Goal: Task Accomplishment & Management: Manage account settings

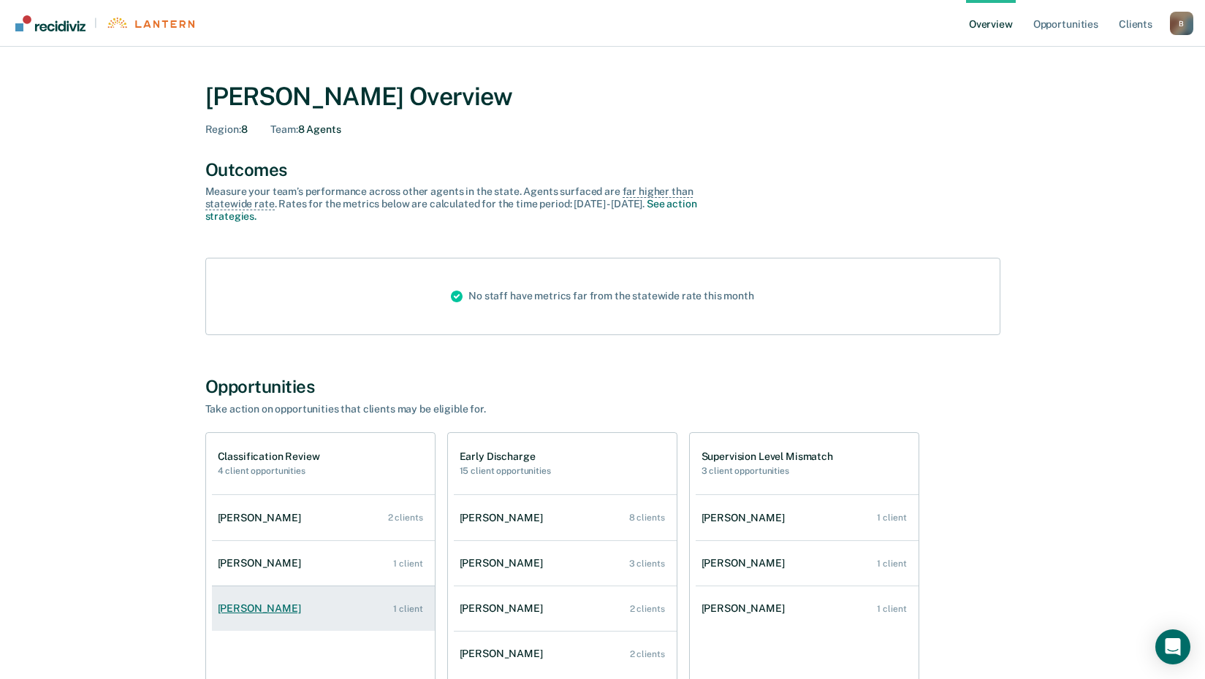
click at [283, 611] on div "[PERSON_NAME]" at bounding box center [262, 609] width 89 height 12
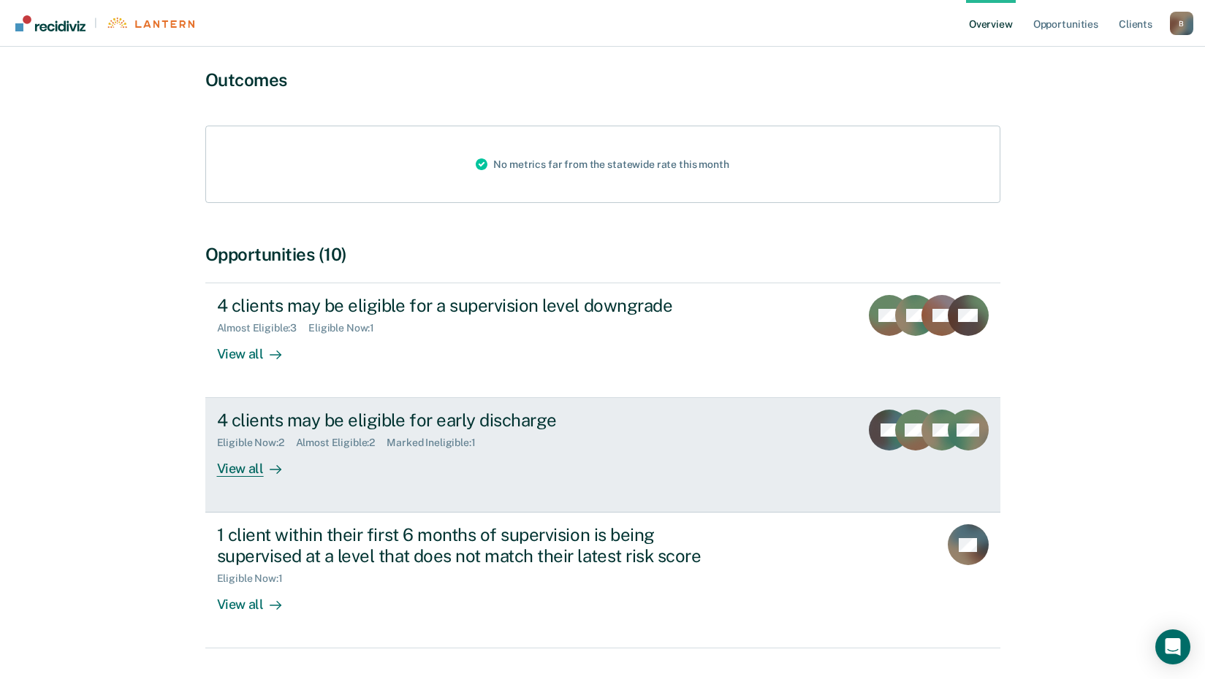
scroll to position [146, 0]
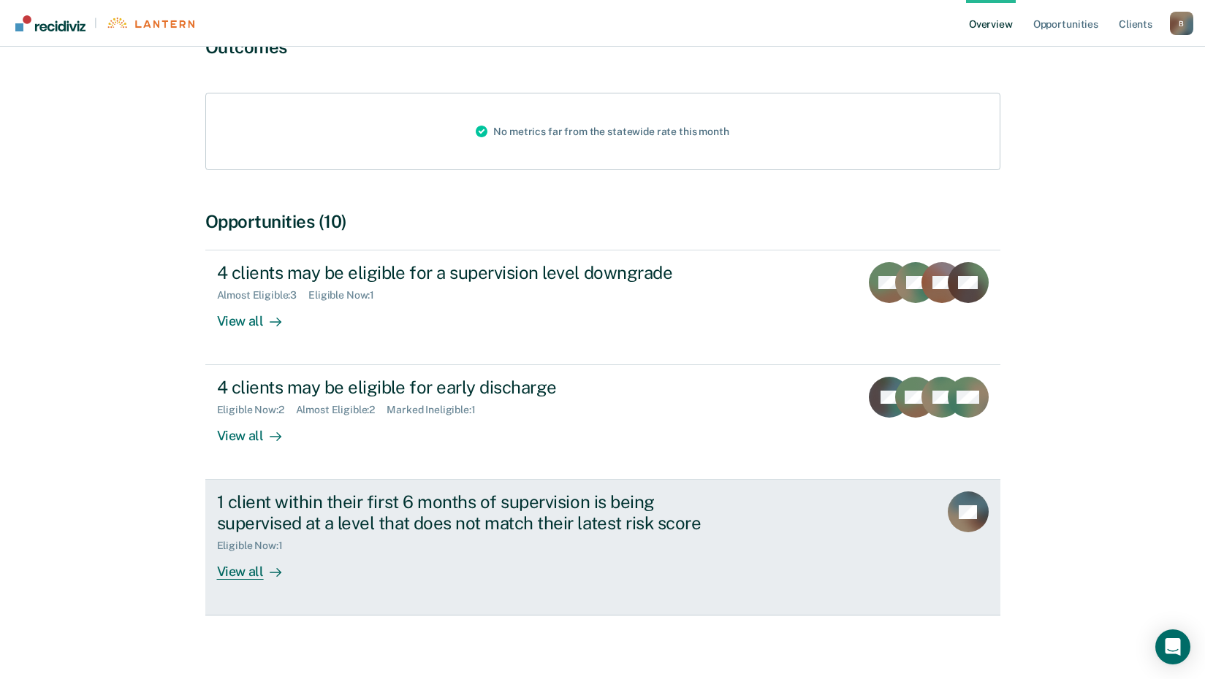
click at [239, 567] on div "View all" at bounding box center [258, 566] width 82 height 28
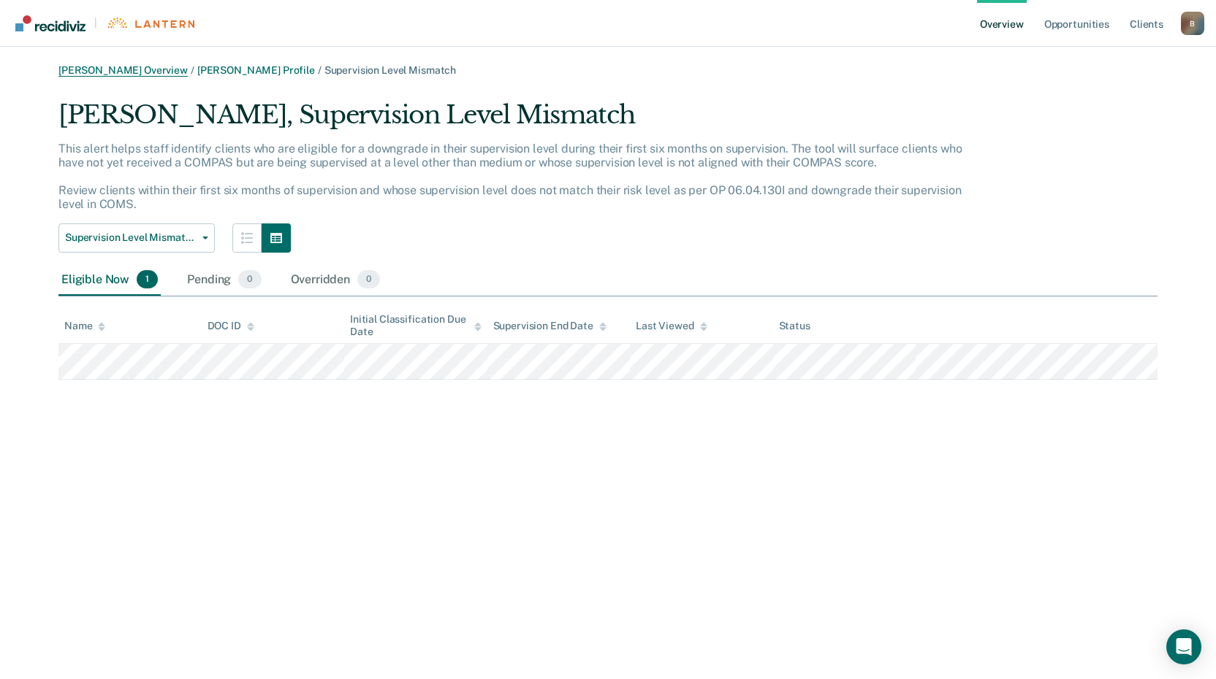
click at [118, 72] on link "[PERSON_NAME] Overview" at bounding box center [122, 70] width 129 height 12
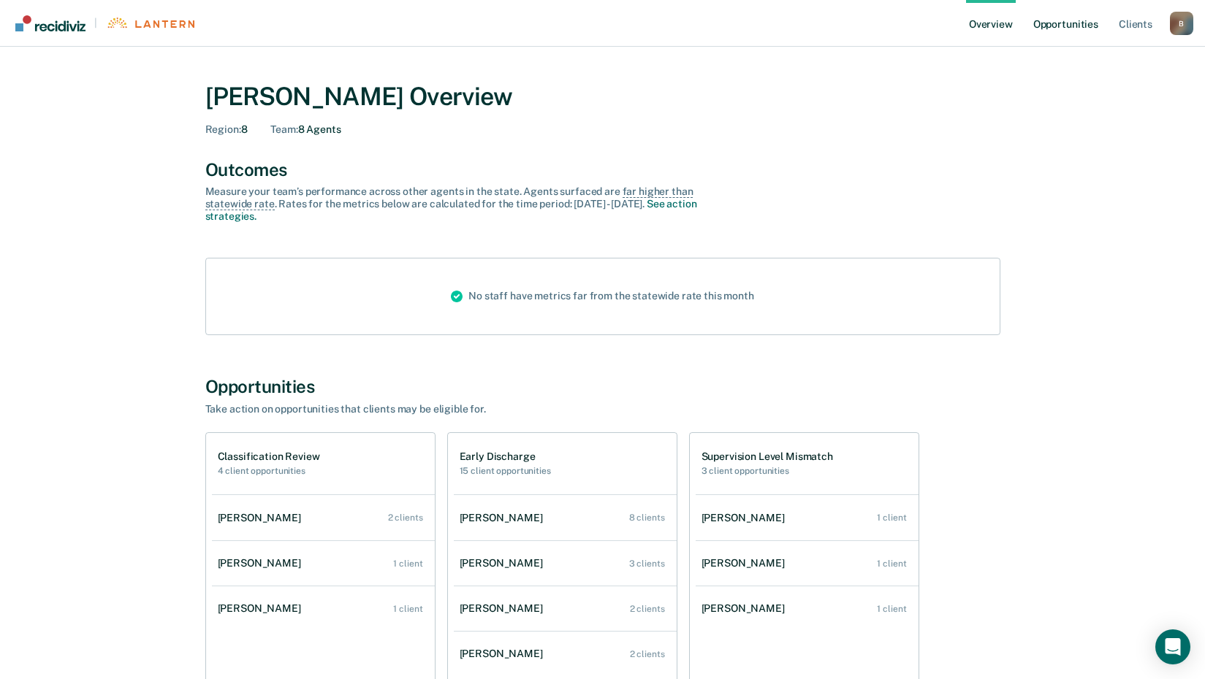
click at [1086, 28] on link "Opportunities" at bounding box center [1065, 23] width 71 height 47
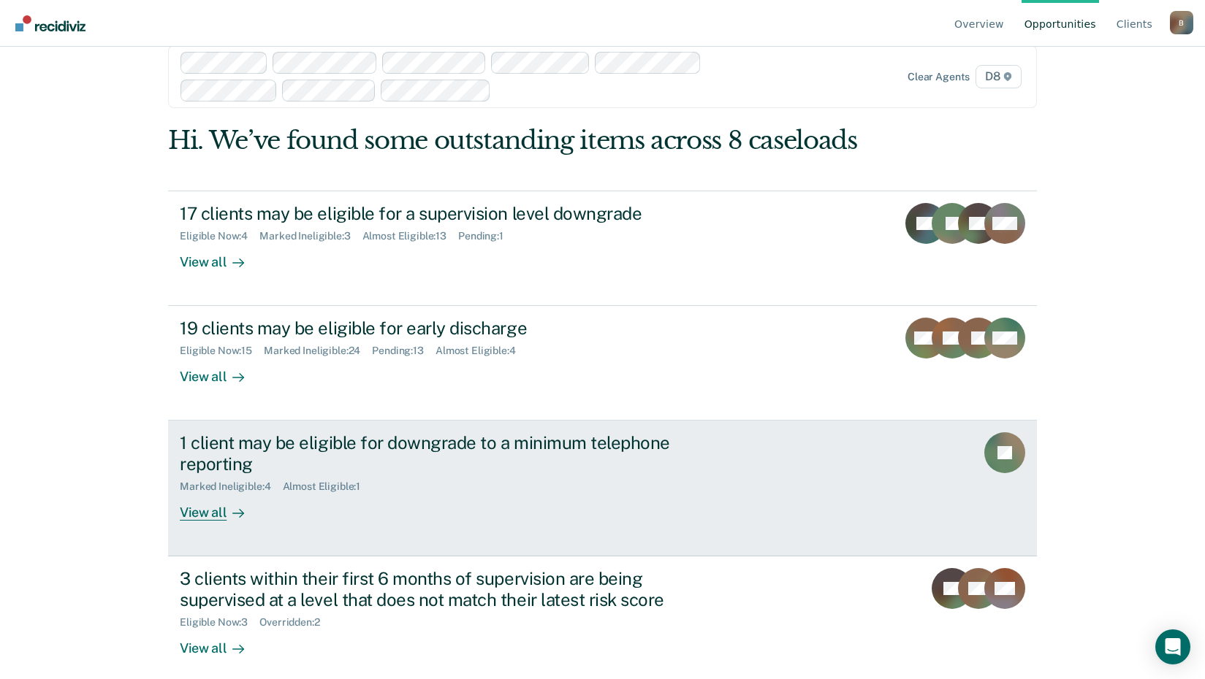
scroll to position [38, 0]
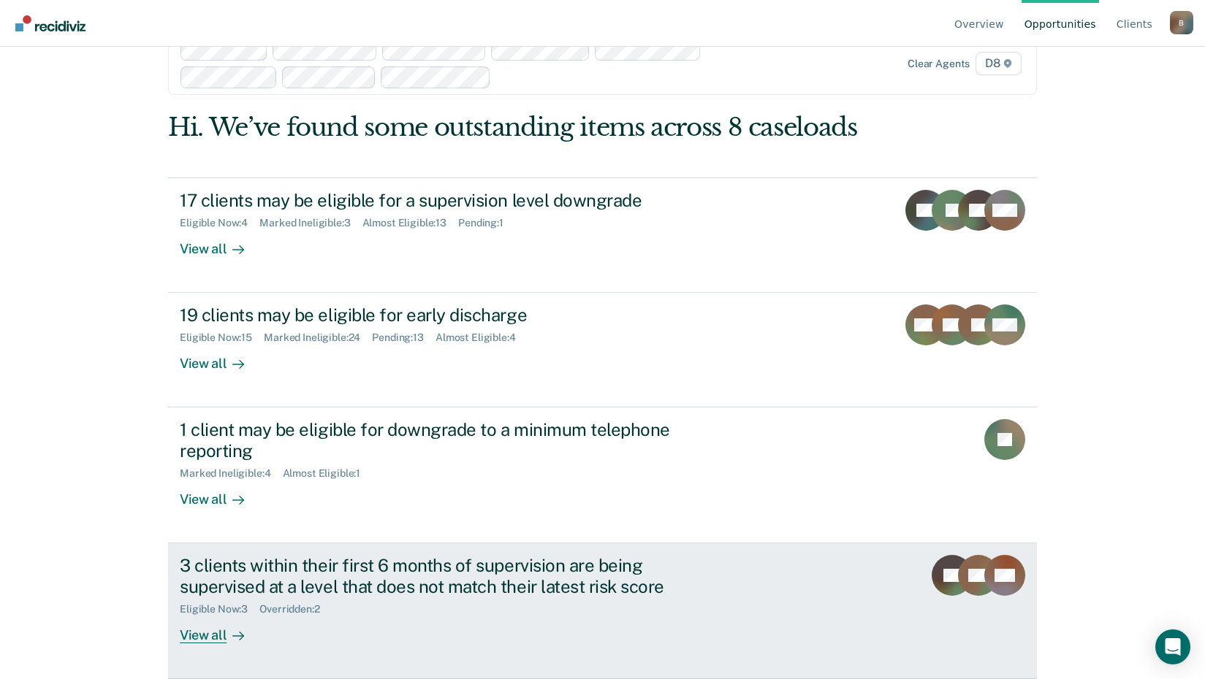
click at [192, 636] on div "View all" at bounding box center [221, 630] width 82 height 28
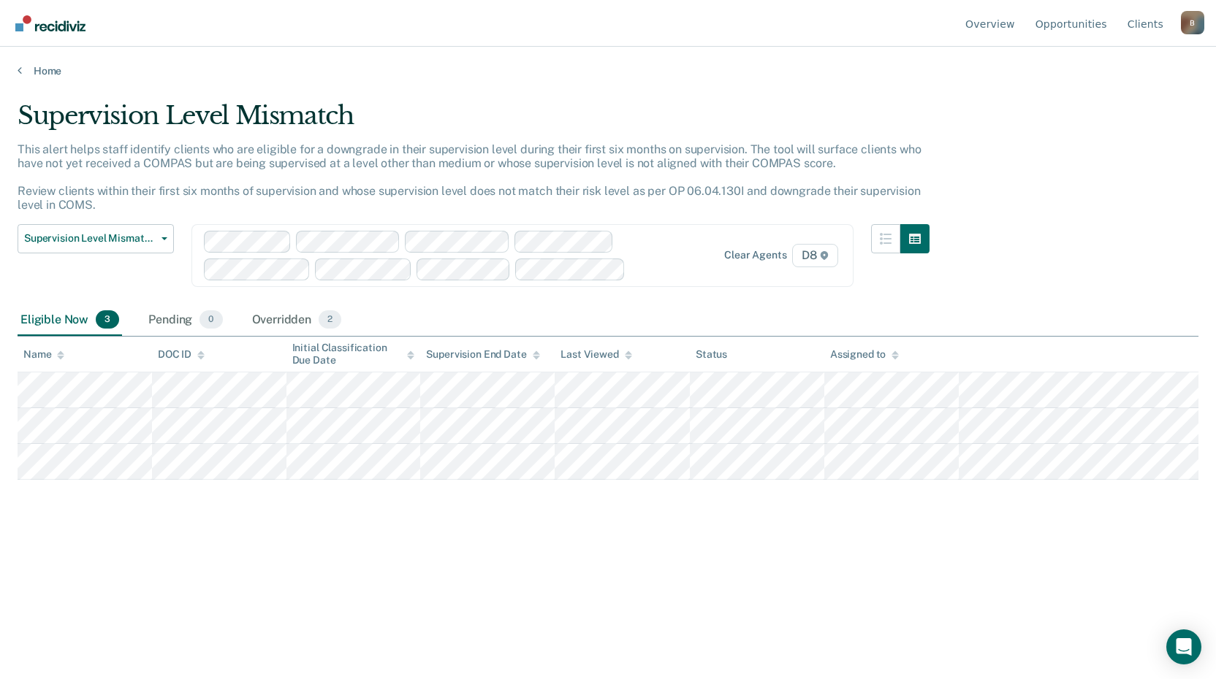
click at [1197, 26] on div "B" at bounding box center [1191, 22] width 23 height 23
click at [1122, 118] on link "Log Out" at bounding box center [1133, 115] width 94 height 12
